Goal: Task Accomplishment & Management: Use online tool/utility

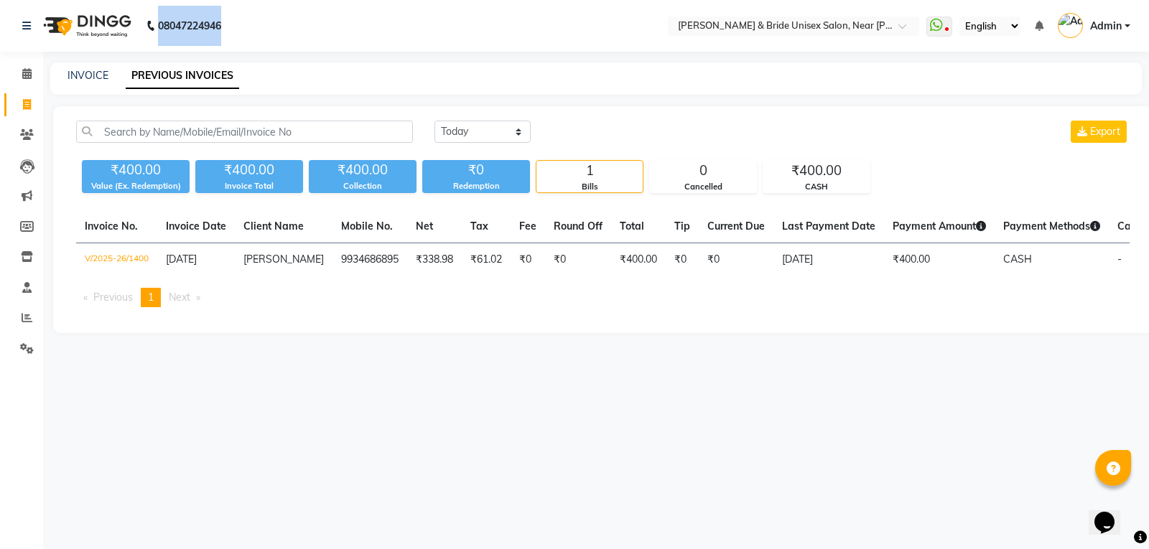
drag, startPoint x: 159, startPoint y: 24, endPoint x: 229, endPoint y: 24, distance: 70.4
click at [229, 24] on div "08047224946" at bounding box center [121, 26] width 220 height 40
click at [369, 27] on nav "08047224946 Select Location × Beard & Bride Unisex Salon, Near Ishan Internatio…" at bounding box center [574, 26] width 1149 height 52
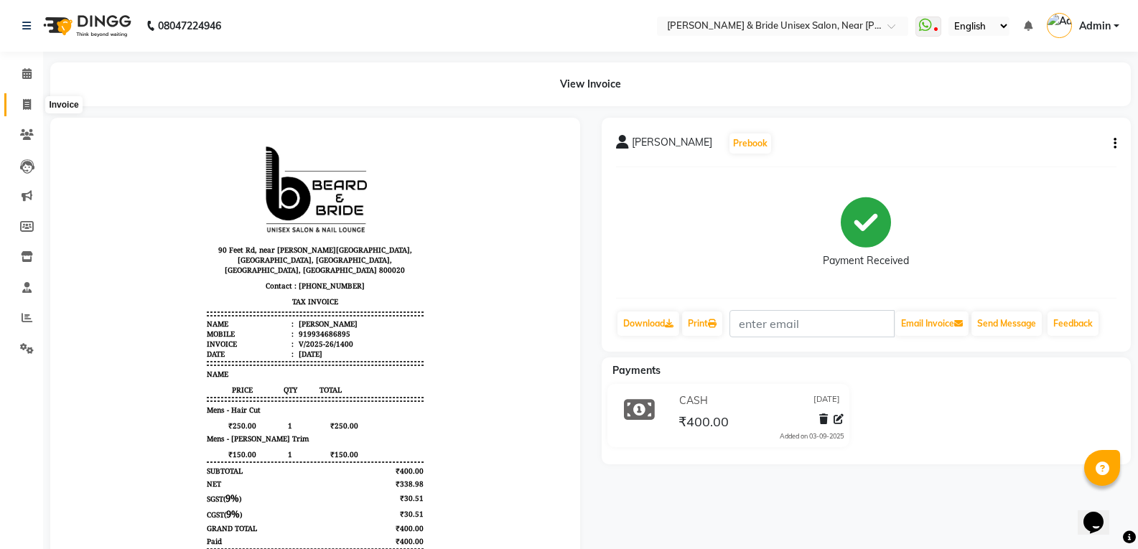
drag, startPoint x: 0, startPoint y: 0, endPoint x: 31, endPoint y: 106, distance: 110.7
click at [37, 104] on span at bounding box center [26, 105] width 25 height 17
select select "service"
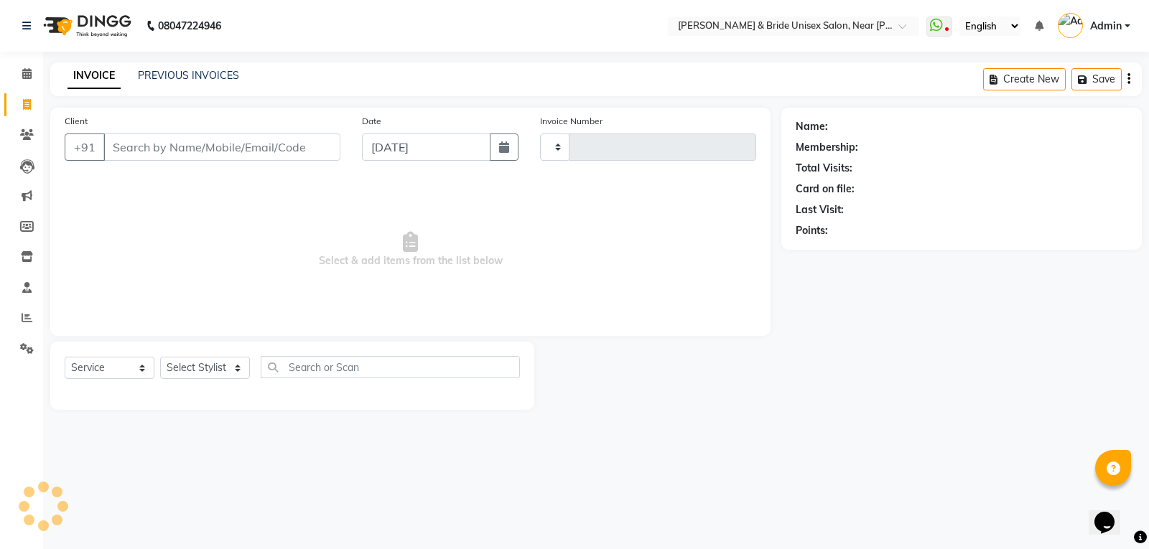
type input "1401"
select select "4118"
